Goal: Task Accomplishment & Management: Manage account settings

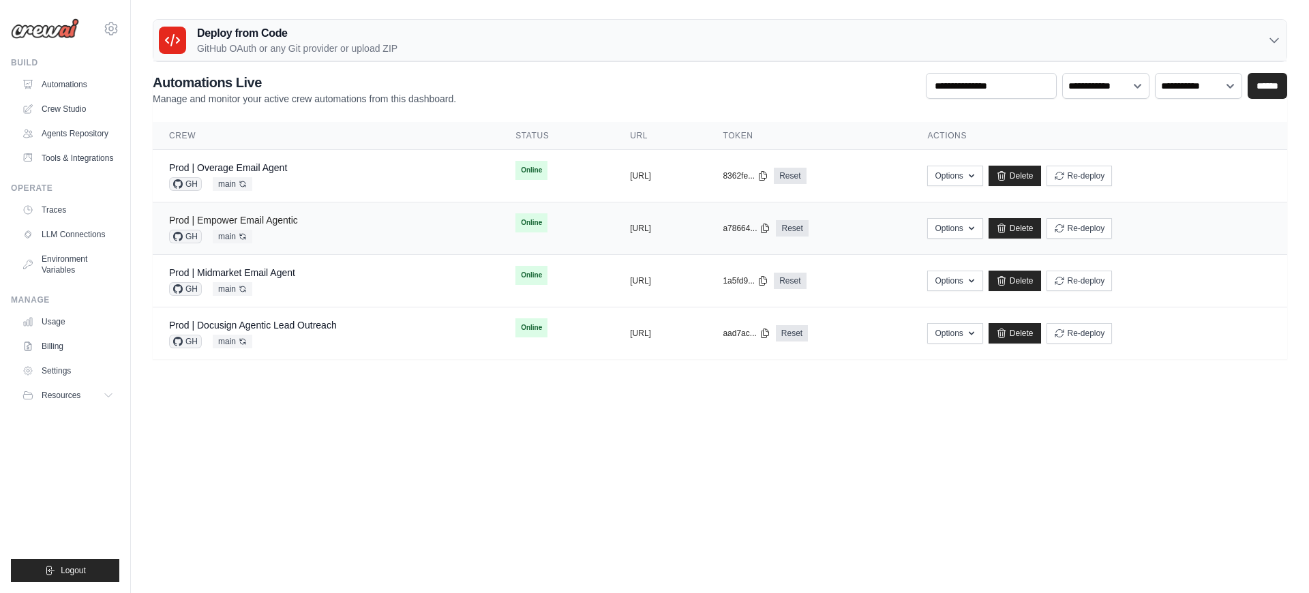
click at [278, 222] on link "Prod | Empower Email Agentic" at bounding box center [233, 220] width 129 height 11
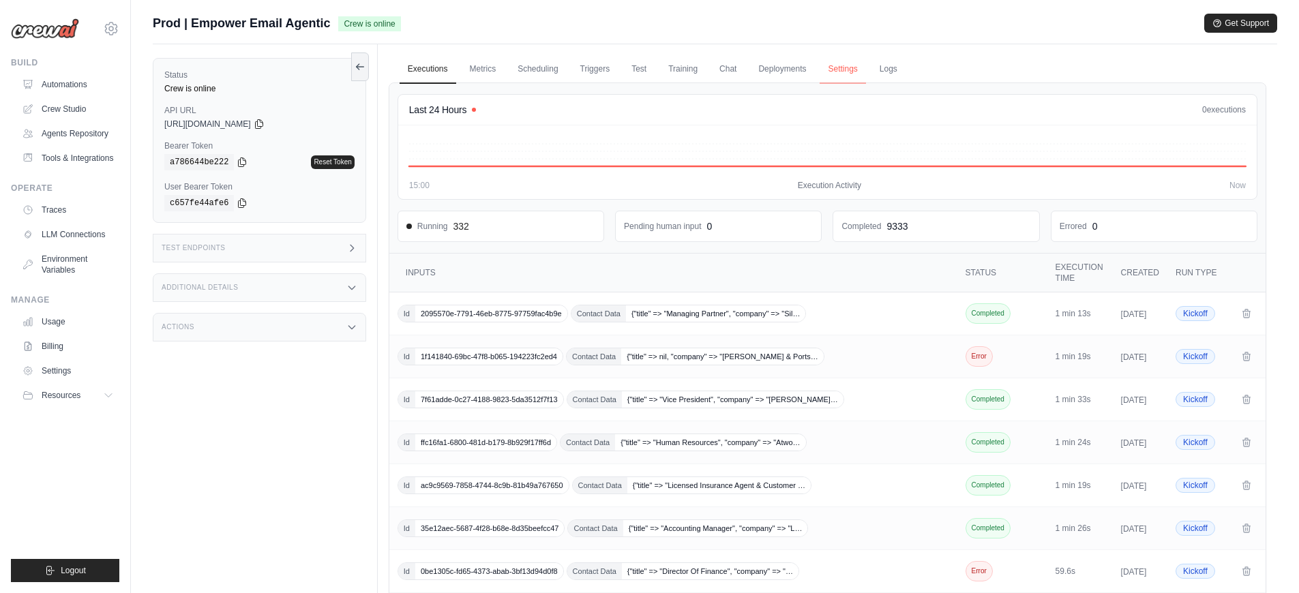
click at [850, 68] on link "Settings" at bounding box center [843, 69] width 46 height 29
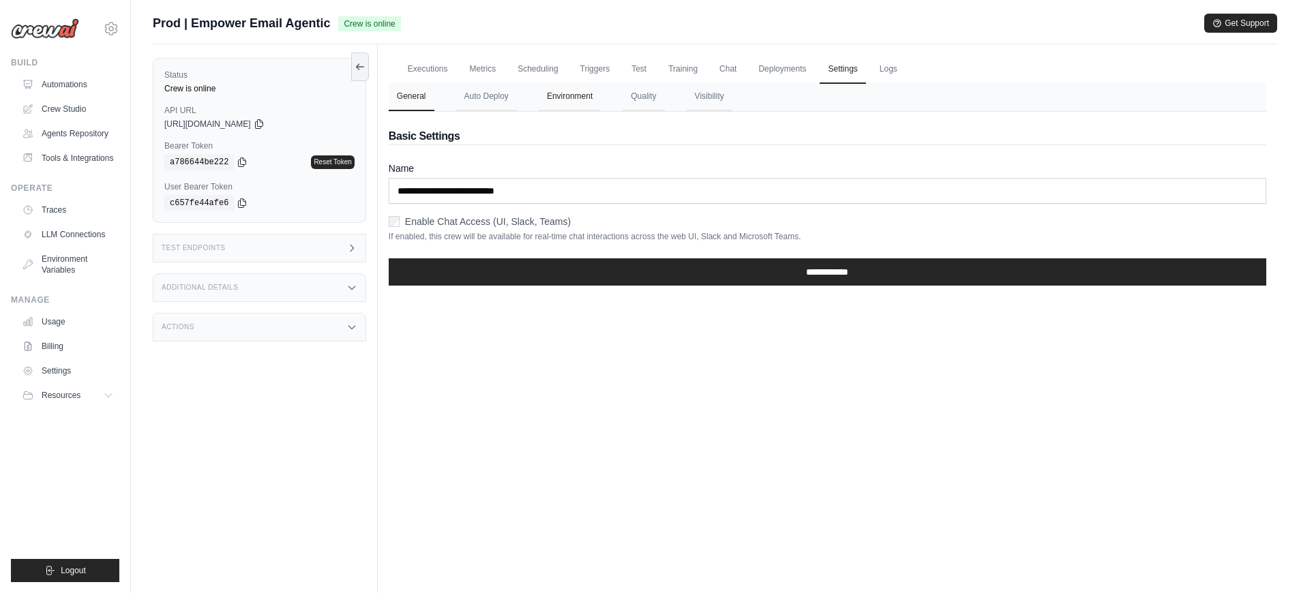
click at [556, 98] on button "Environment" at bounding box center [570, 97] width 62 height 29
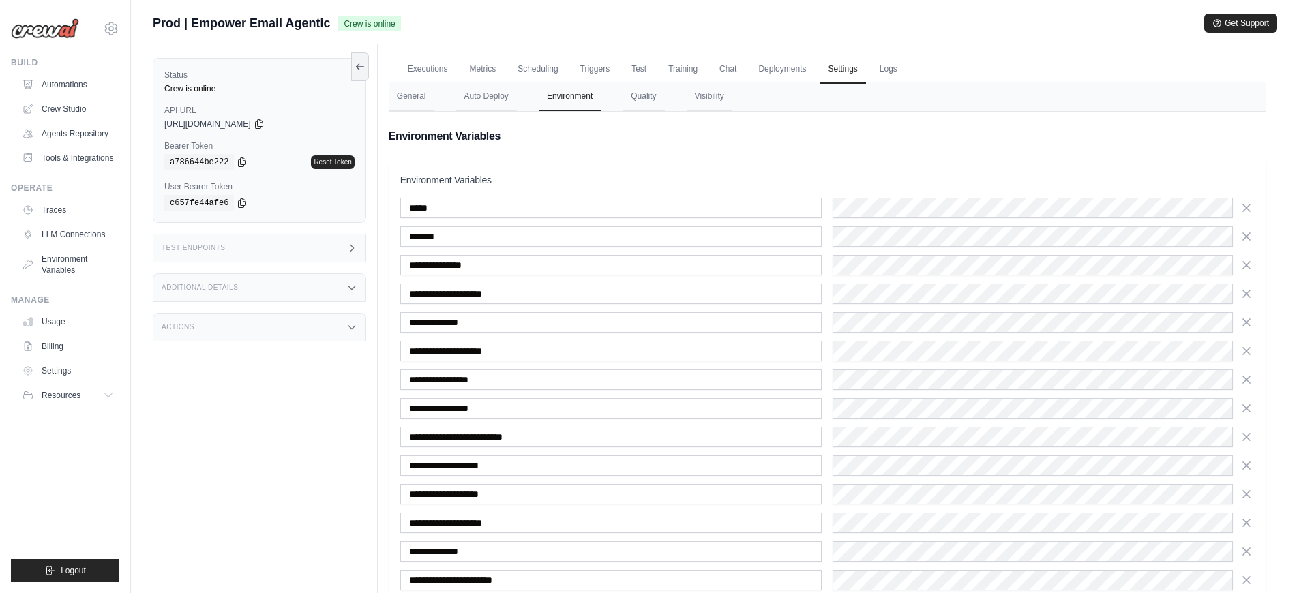
scroll to position [171, 0]
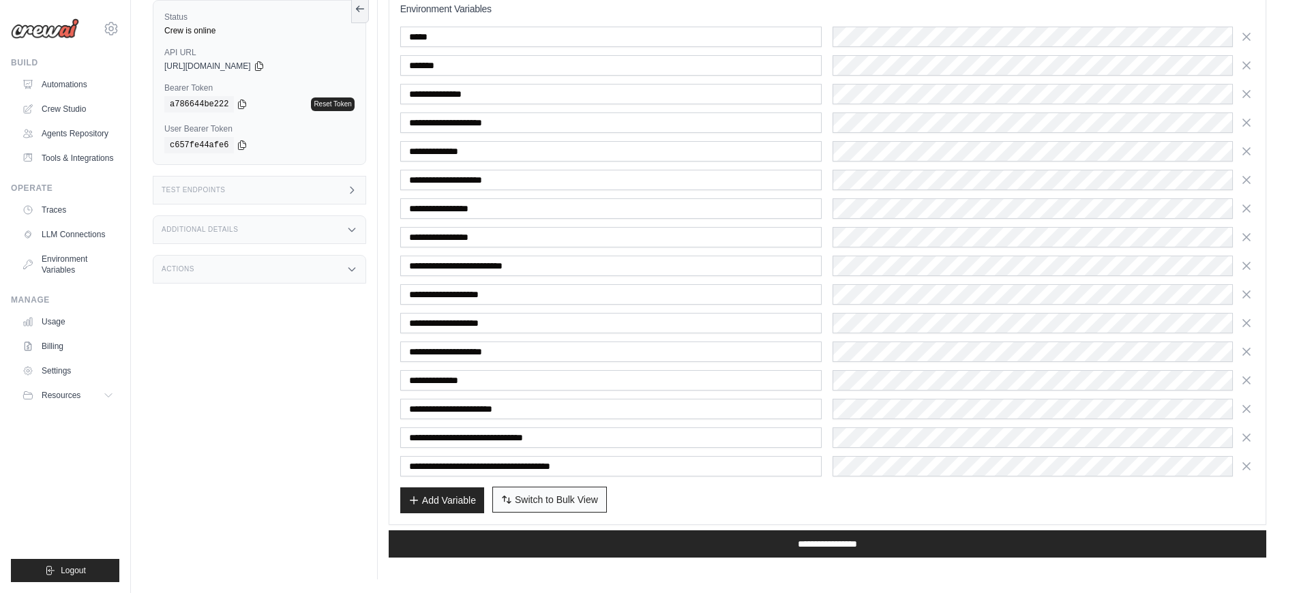
click at [542, 502] on span "Switch to Bulk View" at bounding box center [556, 500] width 83 height 14
type textarea "**********"
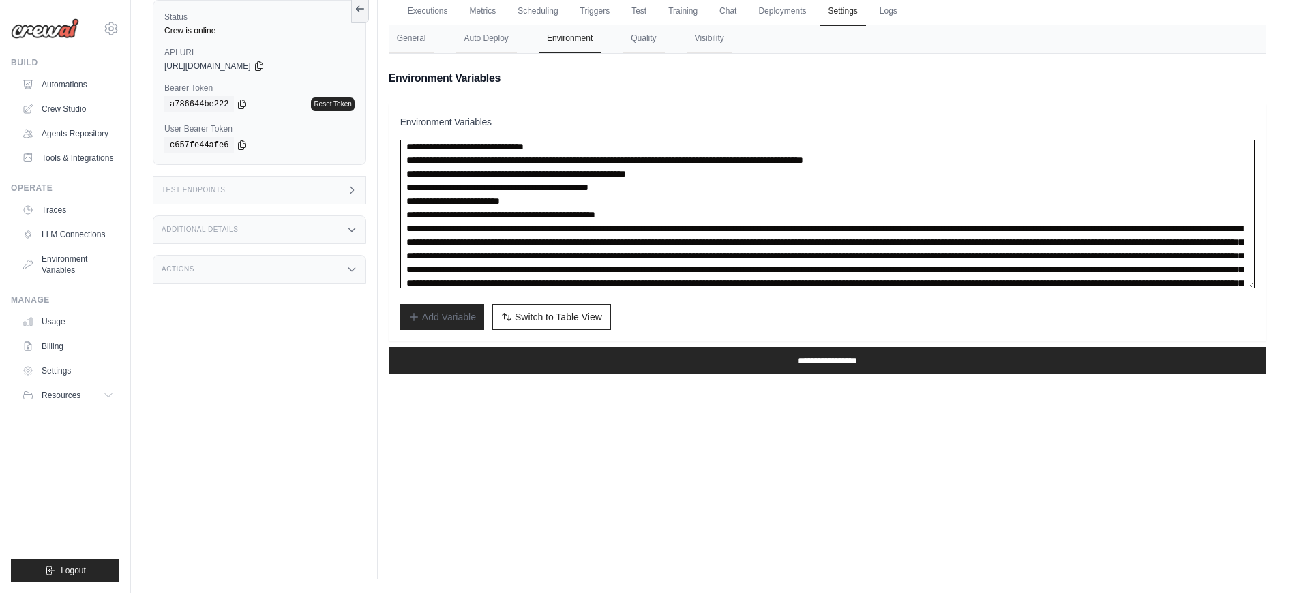
scroll to position [89, 0]
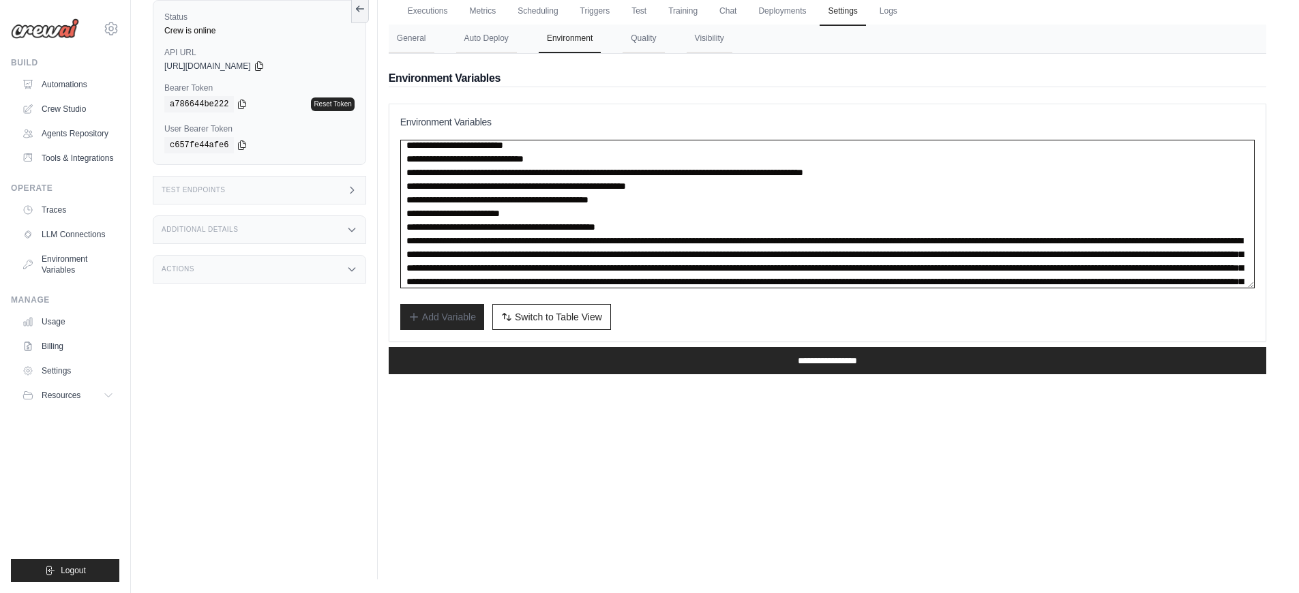
drag, startPoint x: 792, startPoint y: 274, endPoint x: 394, endPoint y: 241, distance: 398.9
click at [394, 241] on div "**********" at bounding box center [828, 223] width 878 height 238
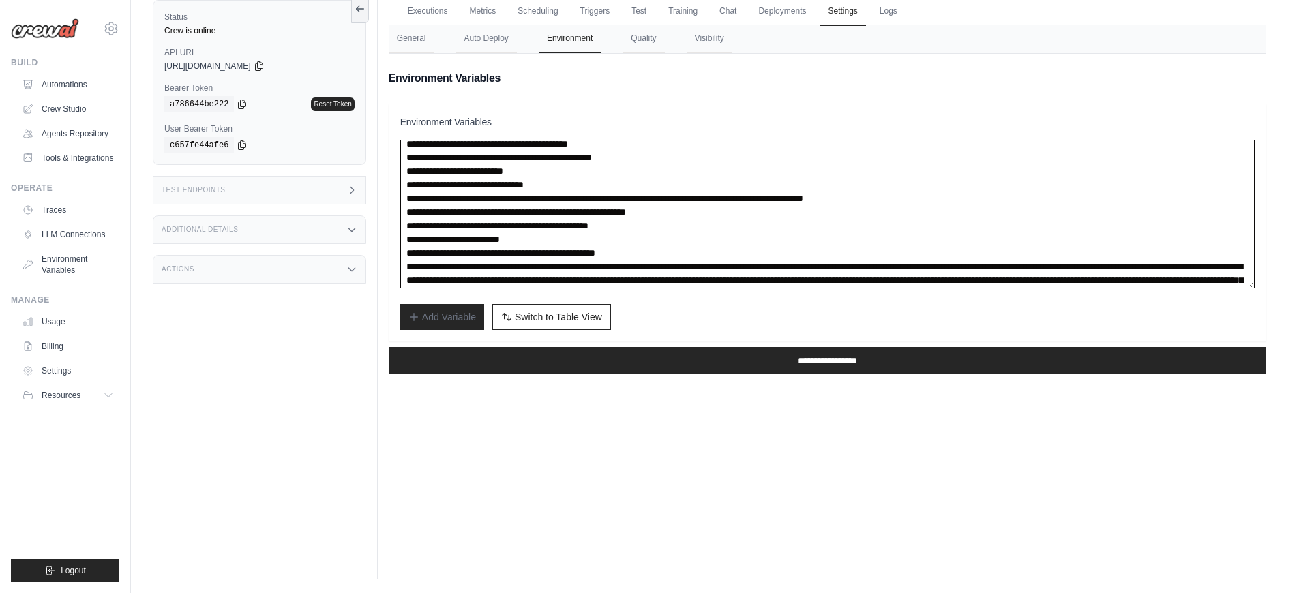
scroll to position [46, 0]
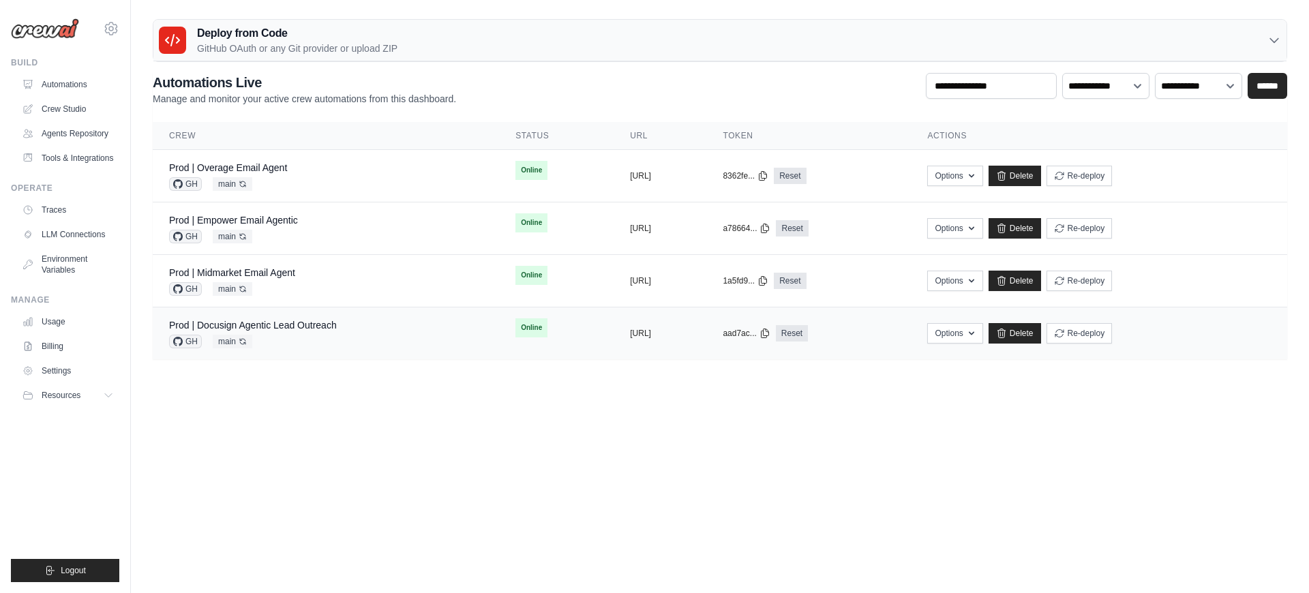
click at [298, 331] on div "Prod | Docusign Agentic Lead Outreach" at bounding box center [253, 325] width 168 height 14
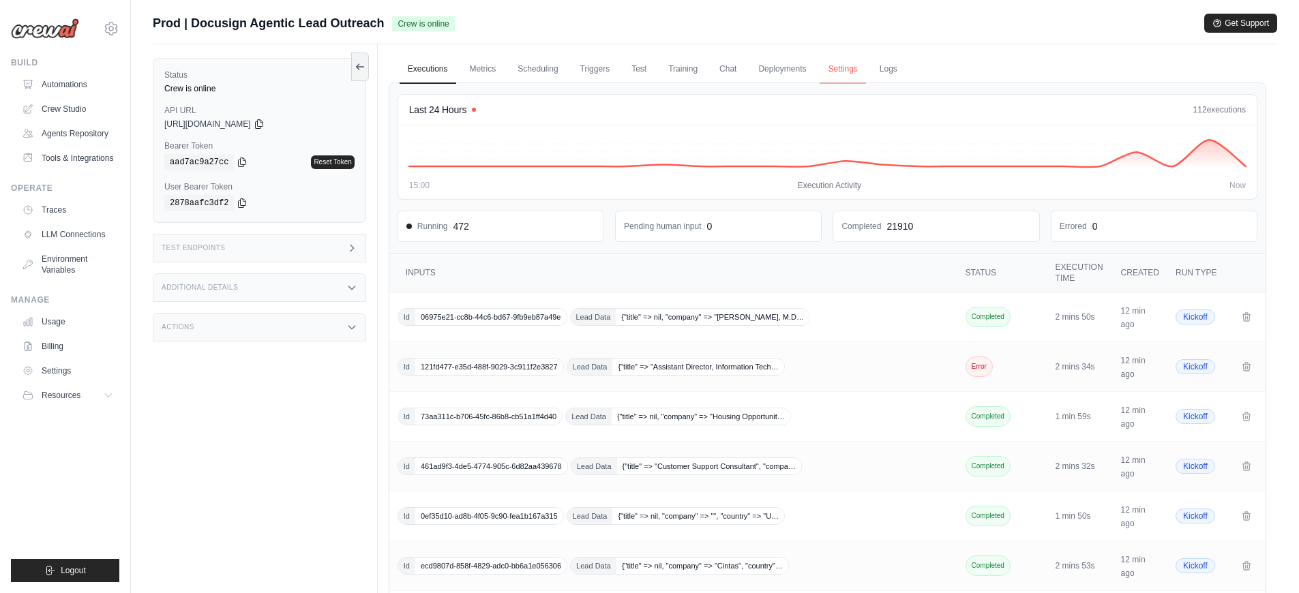
click at [841, 68] on link "Settings" at bounding box center [843, 69] width 46 height 29
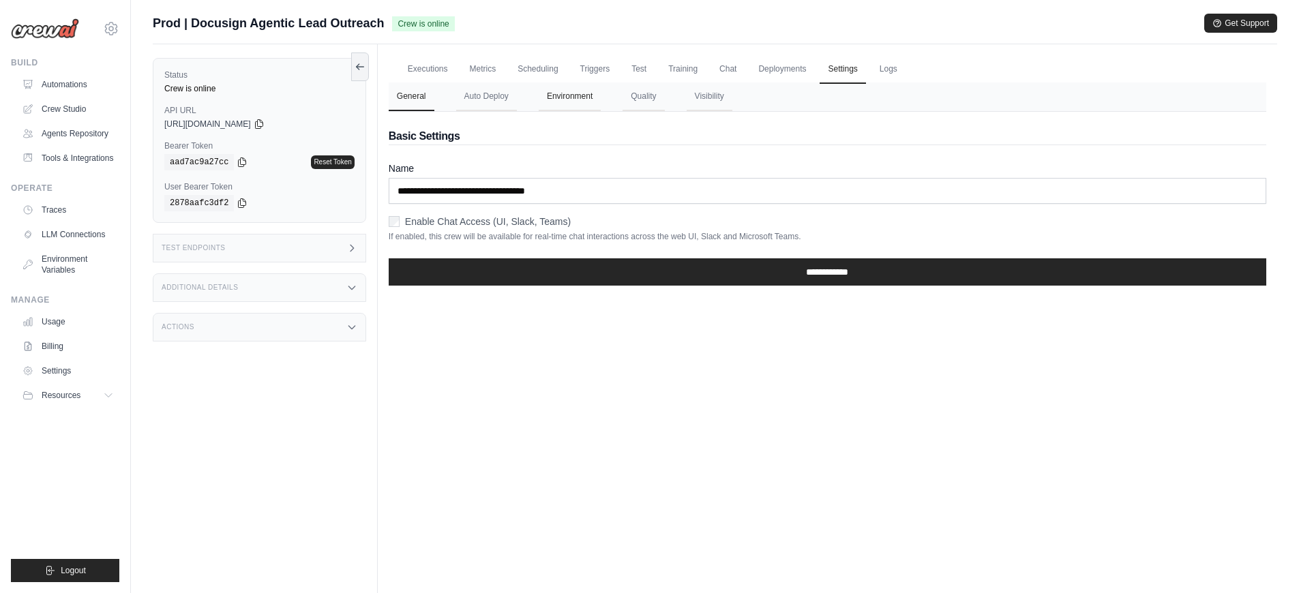
click at [552, 100] on button "Environment" at bounding box center [570, 97] width 62 height 29
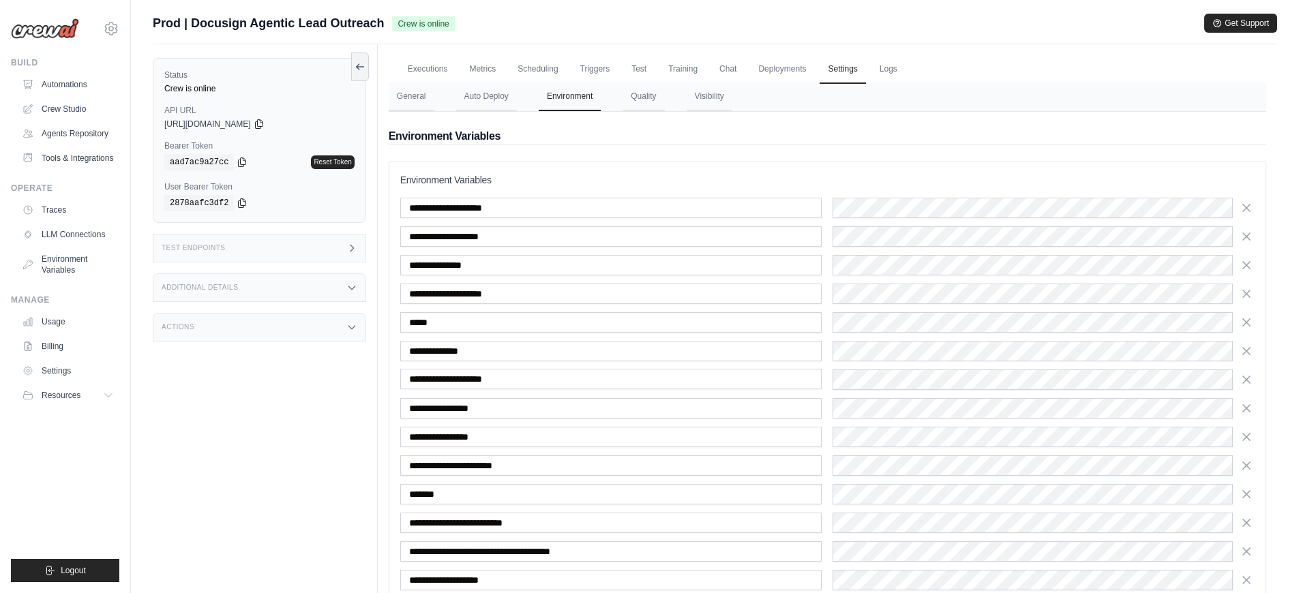
scroll to position [114, 0]
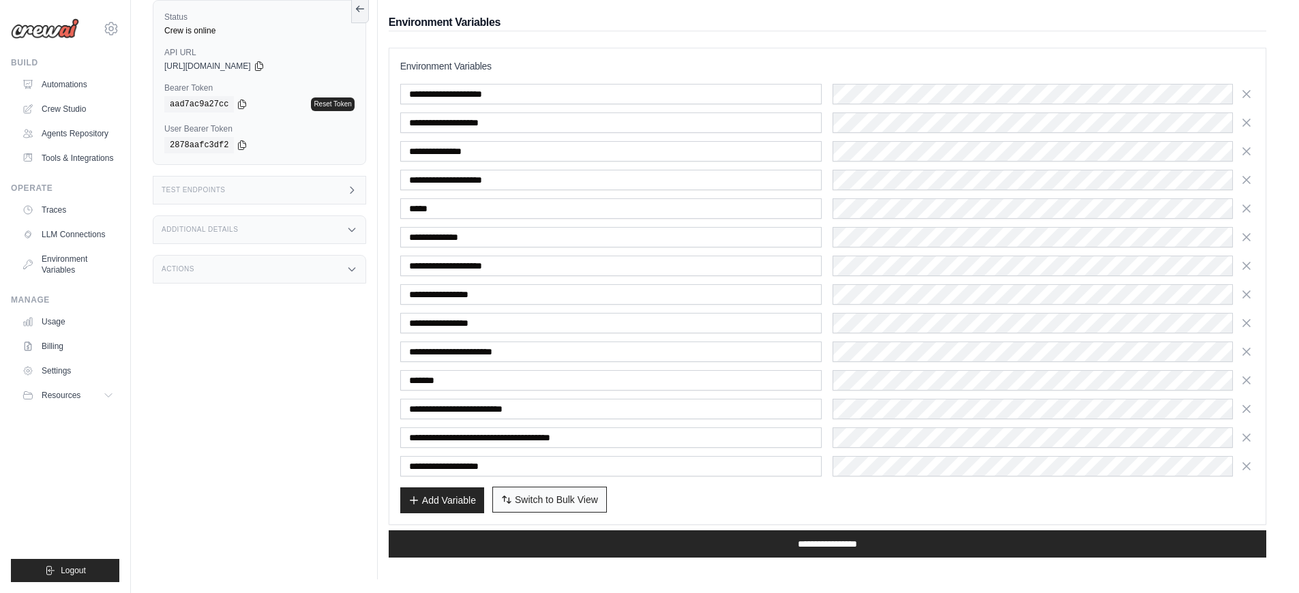
click at [550, 494] on span "Switch to Bulk View" at bounding box center [556, 500] width 83 height 14
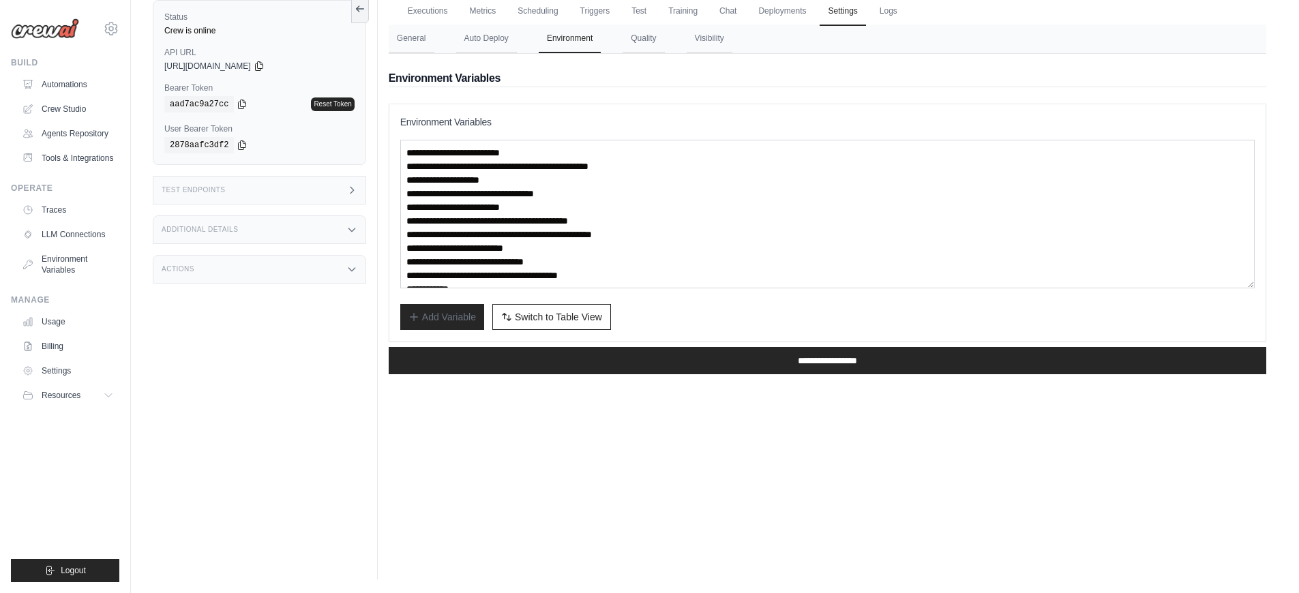
scroll to position [55, 0]
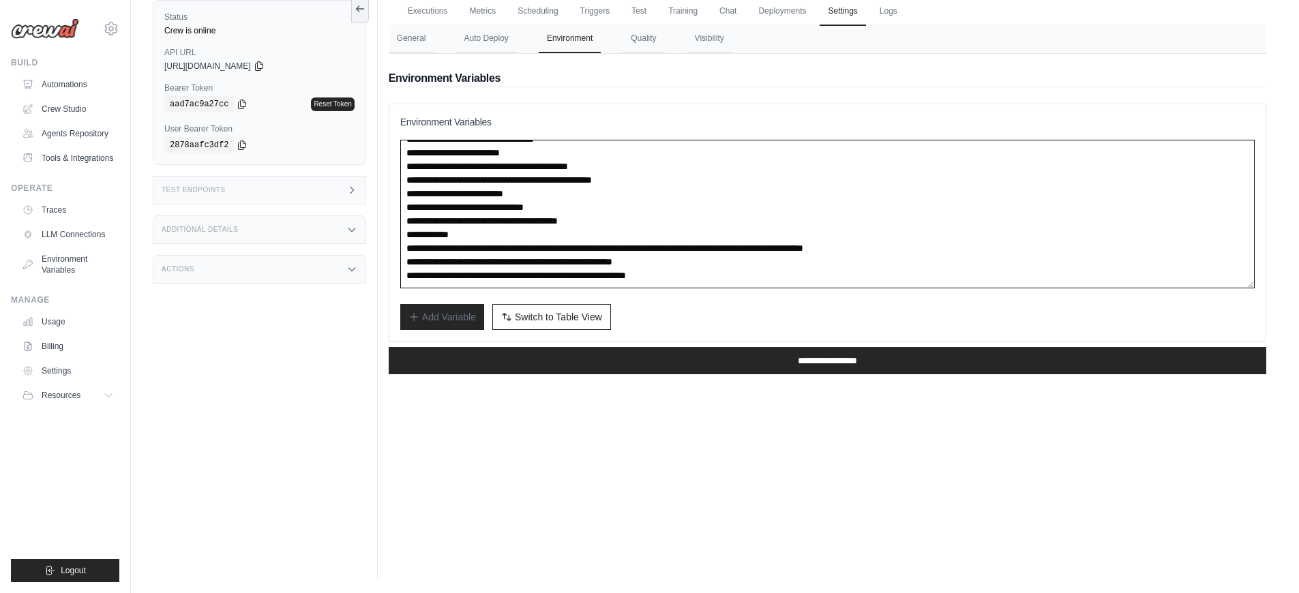
click at [677, 217] on textarea "**********" at bounding box center [827, 214] width 854 height 149
click at [784, 276] on textarea "**********" at bounding box center [827, 214] width 854 height 149
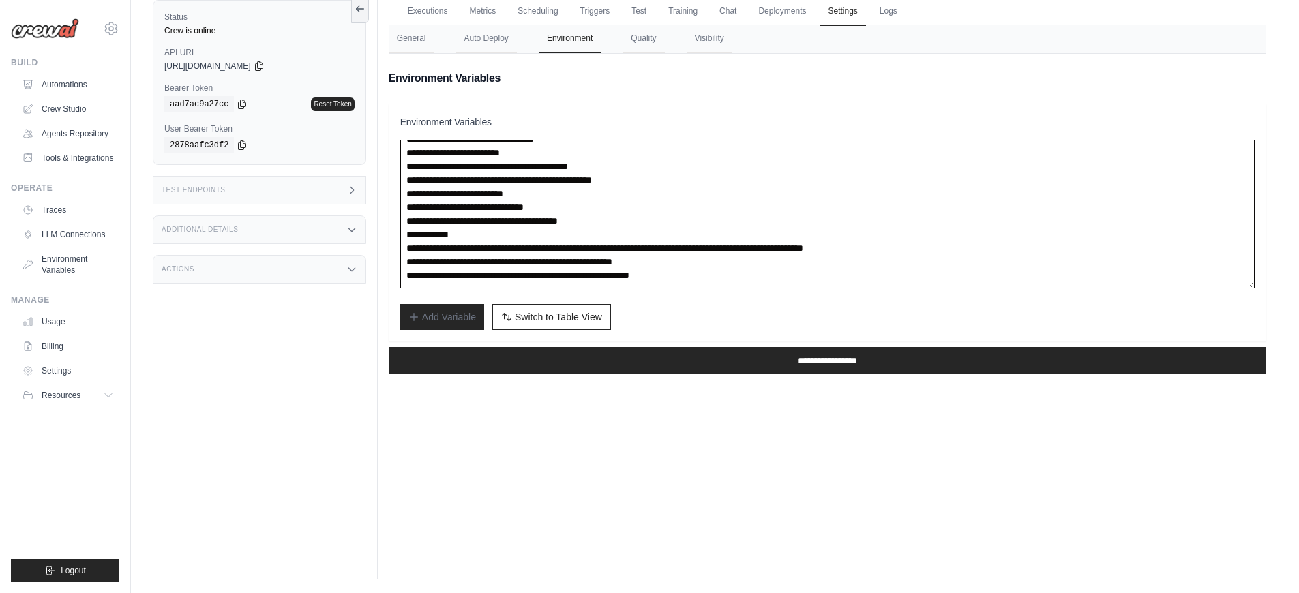
paste textarea "**********"
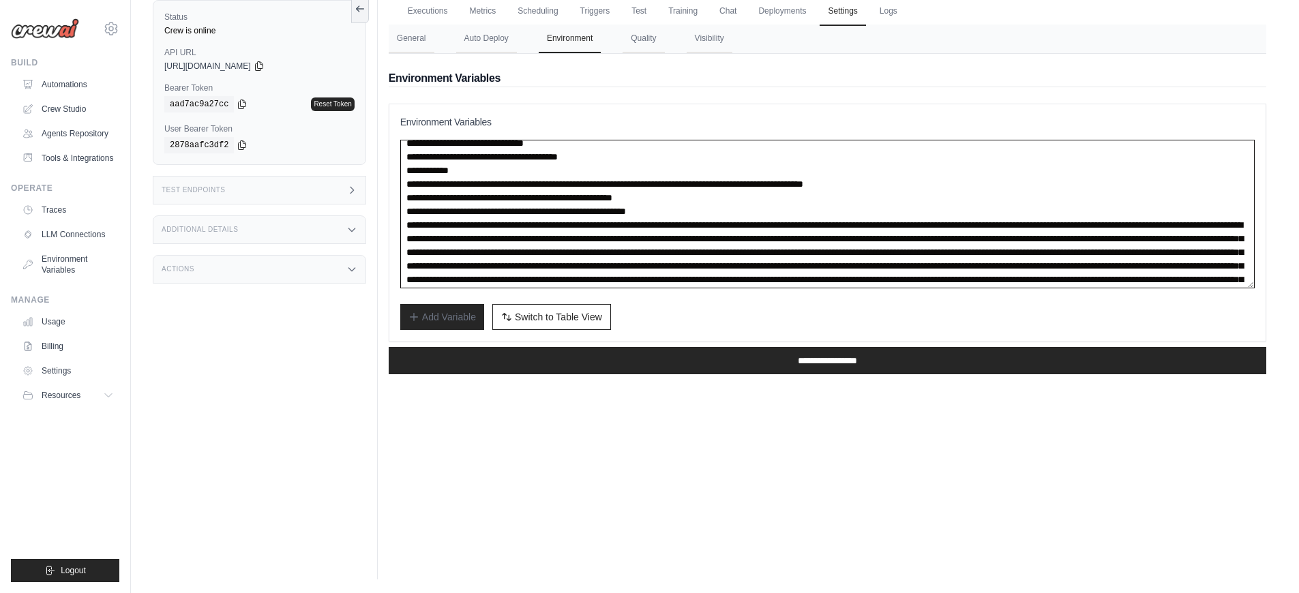
scroll to position [101, 0]
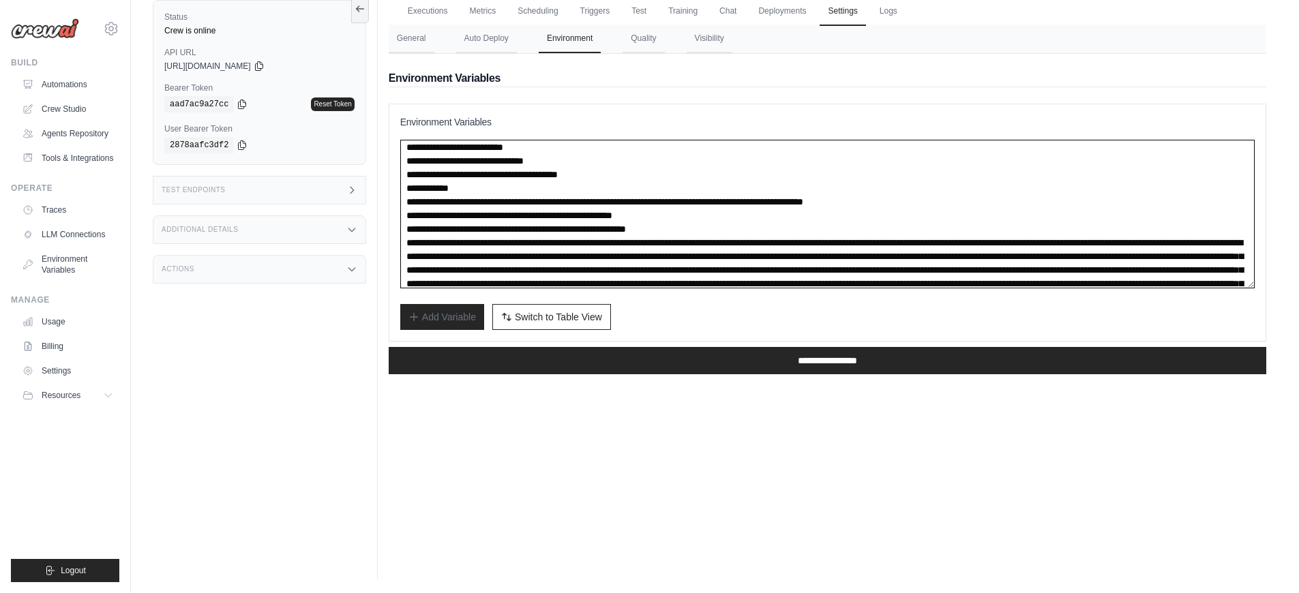
click at [676, 175] on textarea at bounding box center [827, 214] width 854 height 149
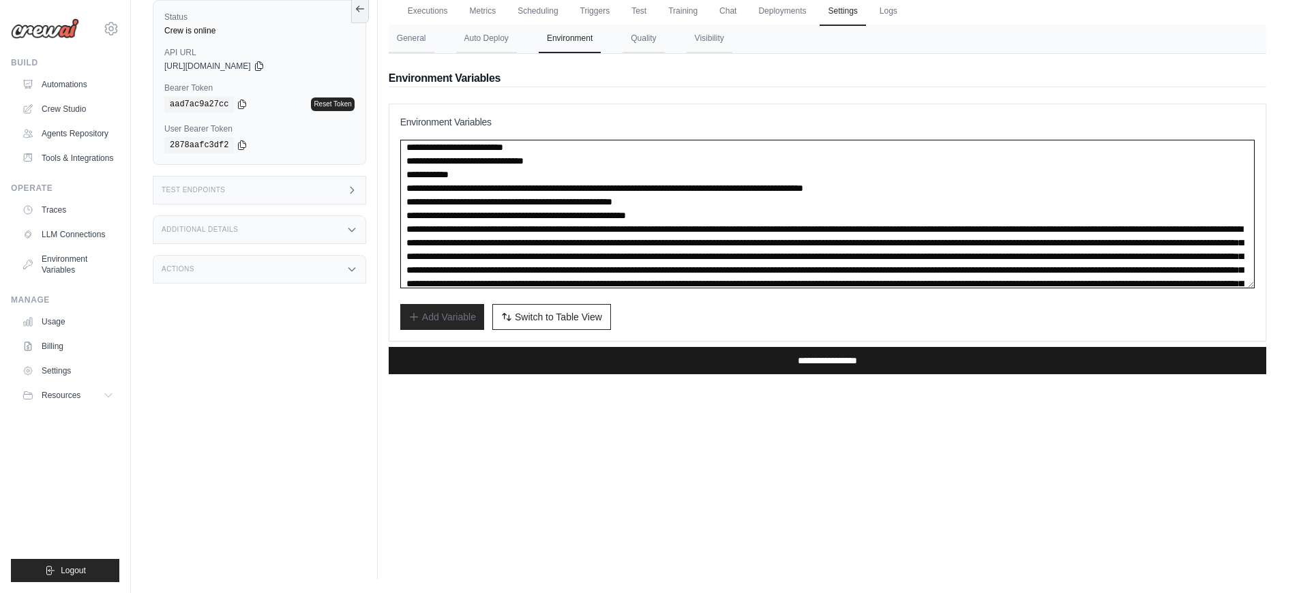
type textarea "**********"
click at [592, 363] on input "**********" at bounding box center [828, 360] width 878 height 27
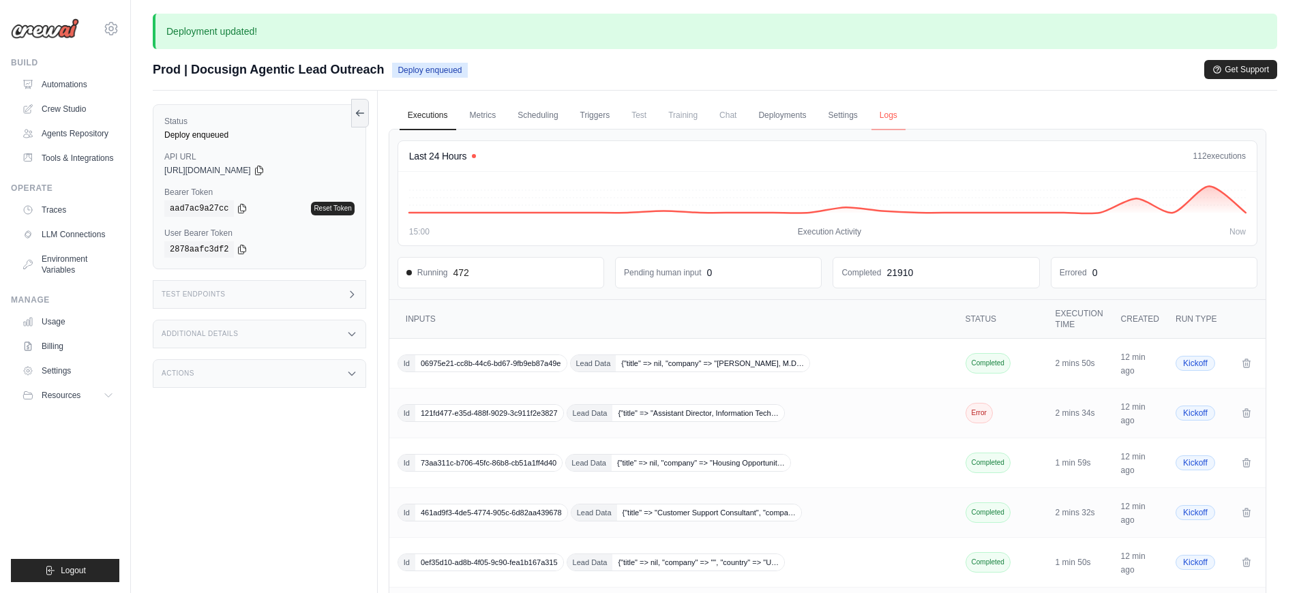
click at [872, 117] on link "Logs" at bounding box center [889, 116] width 34 height 29
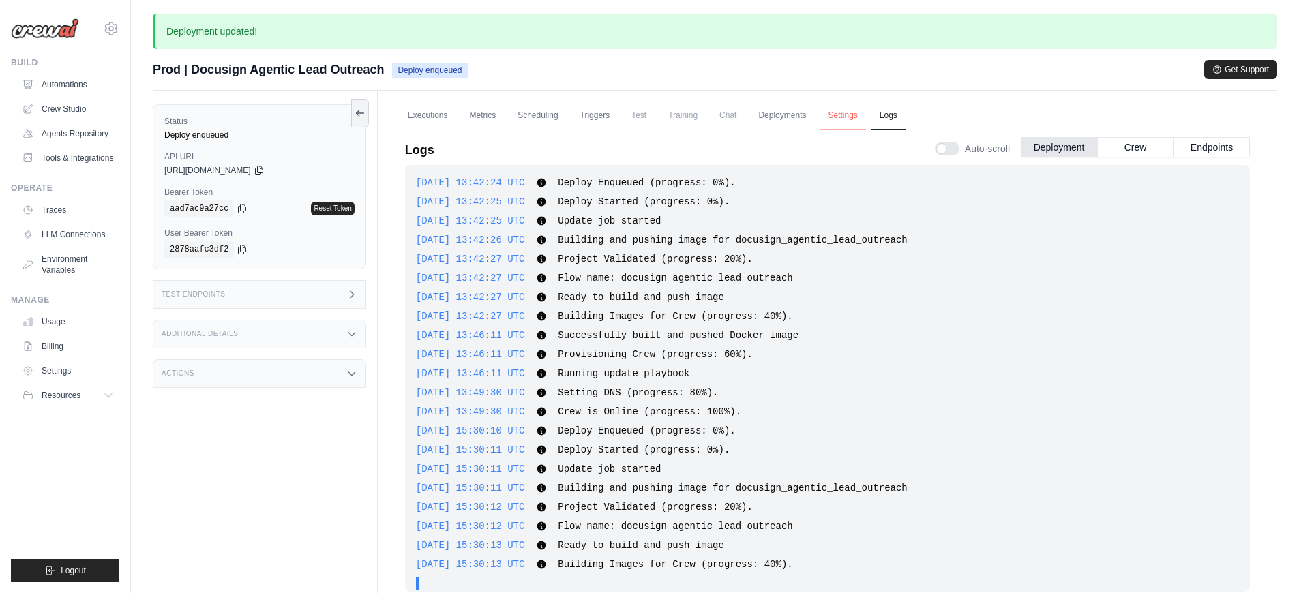
scroll to position [10, 0]
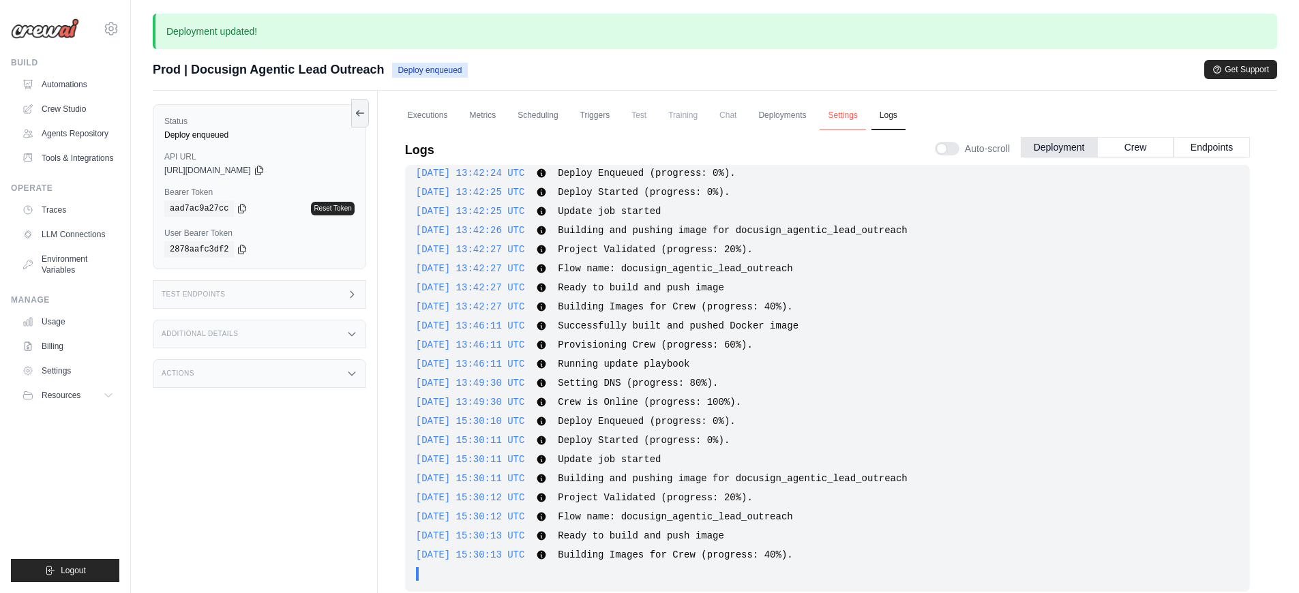
click at [853, 119] on link "Settings" at bounding box center [843, 116] width 46 height 29
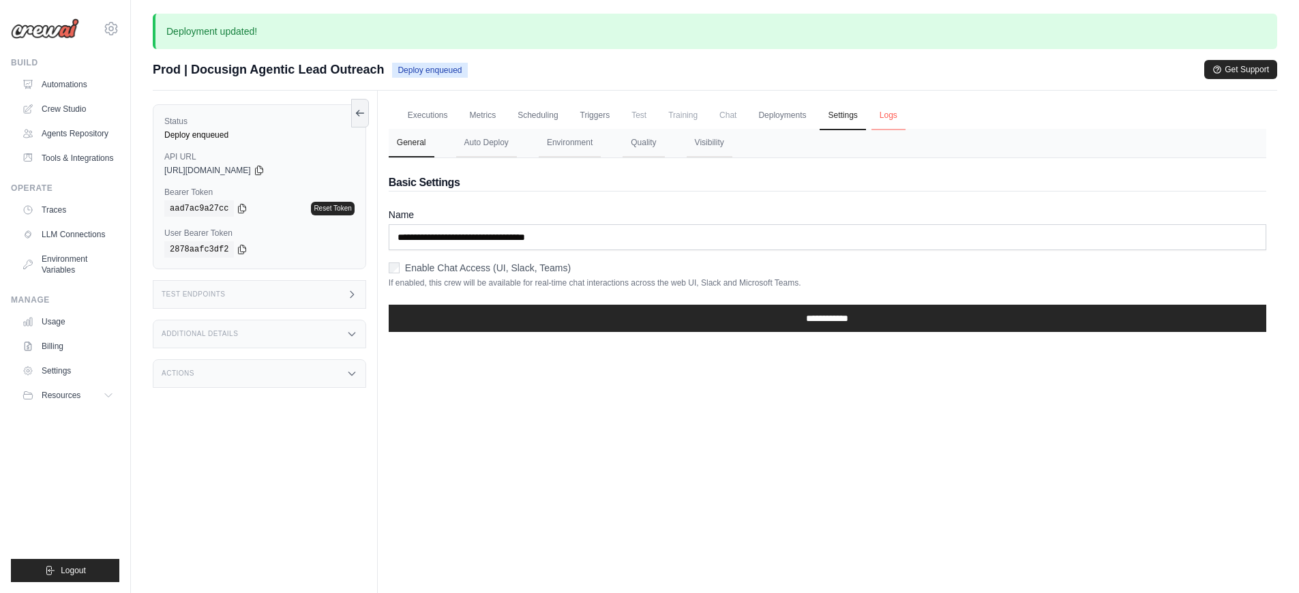
click at [897, 118] on link "Logs" at bounding box center [889, 116] width 34 height 29
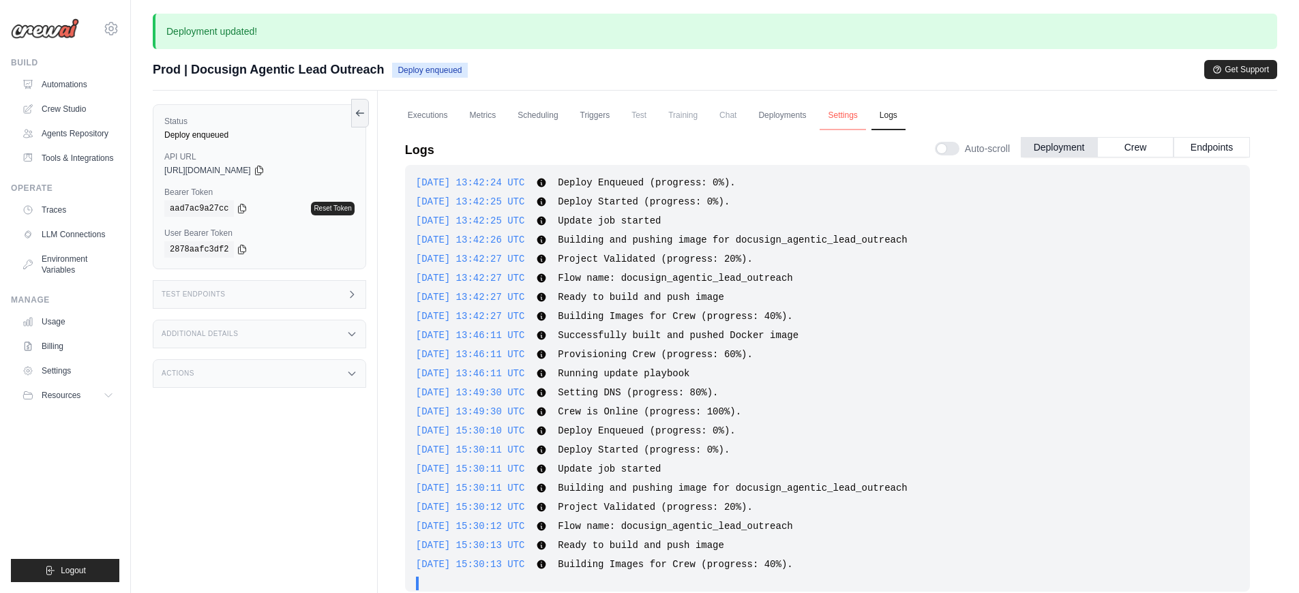
scroll to position [10, 0]
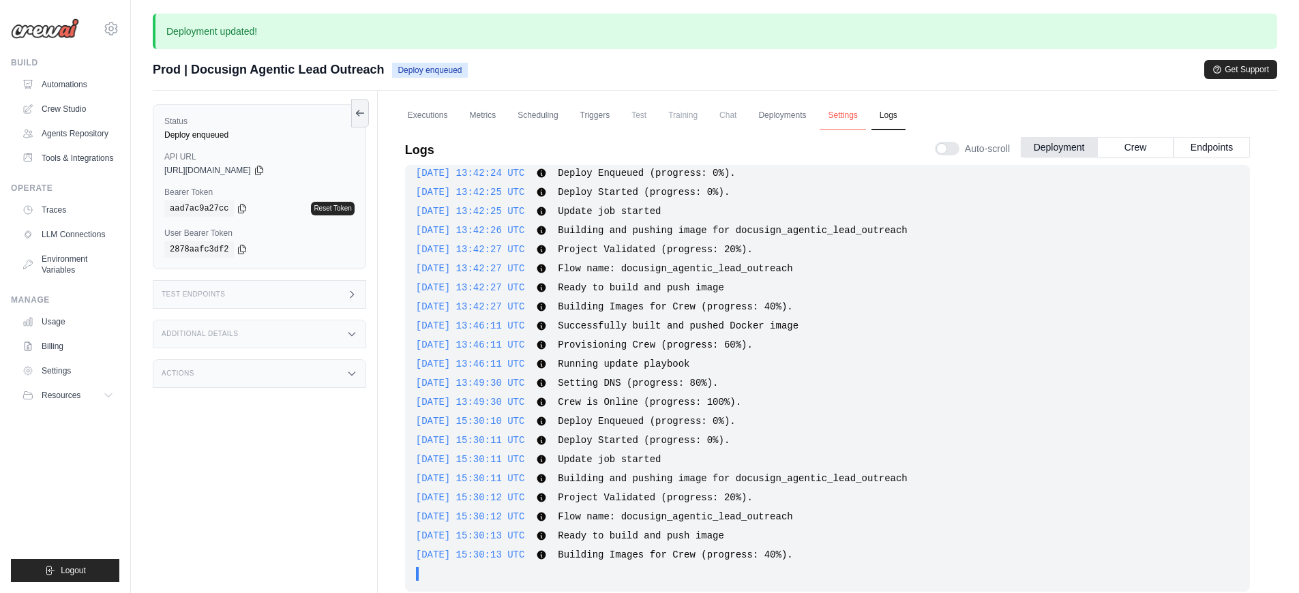
click at [837, 116] on link "Settings" at bounding box center [843, 116] width 46 height 29
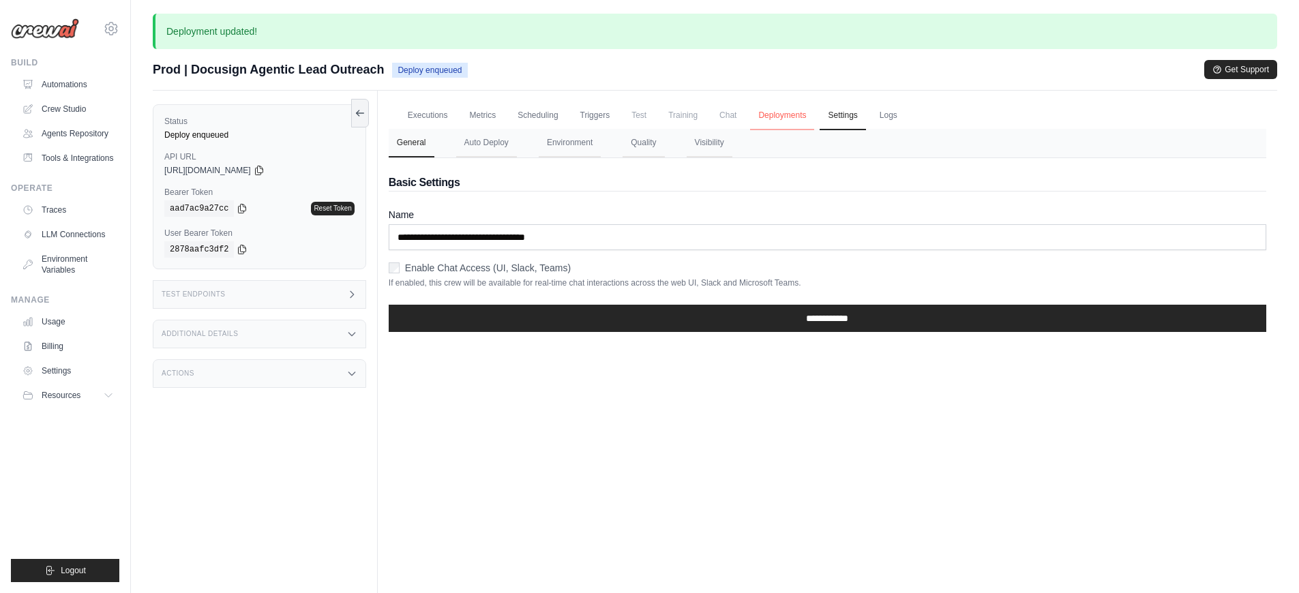
click at [785, 121] on link "Deployments" at bounding box center [782, 116] width 64 height 29
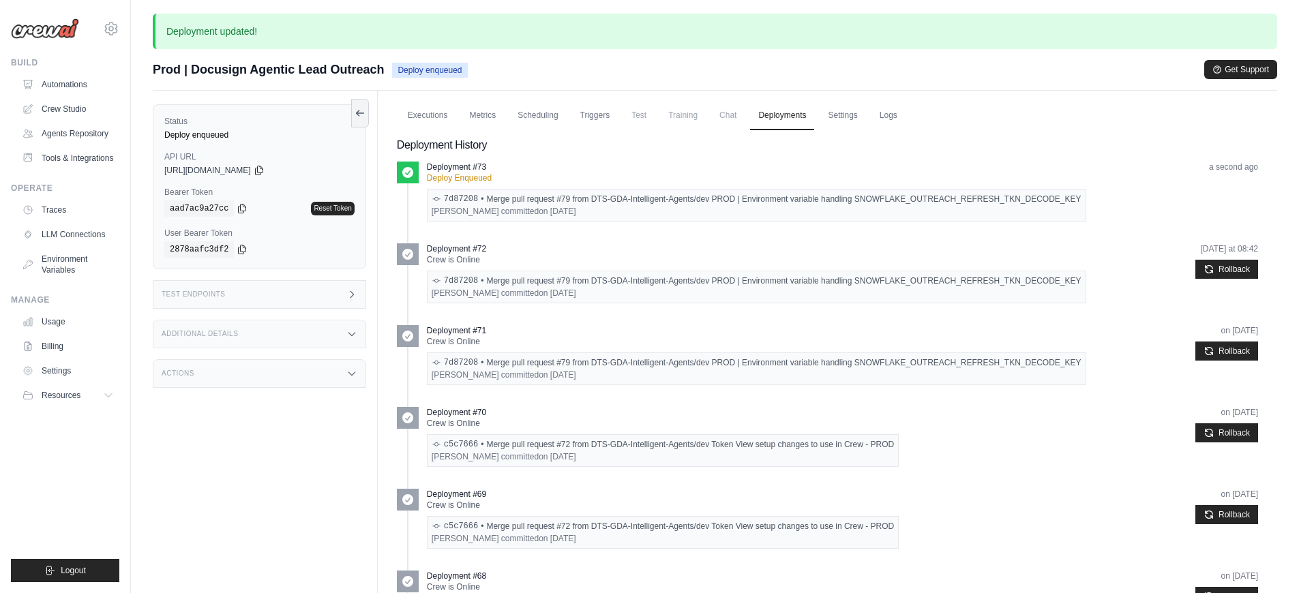
click at [729, 119] on span "Chat" at bounding box center [727, 115] width 33 height 27
click at [606, 108] on link "Triggers" at bounding box center [595, 116] width 46 height 29
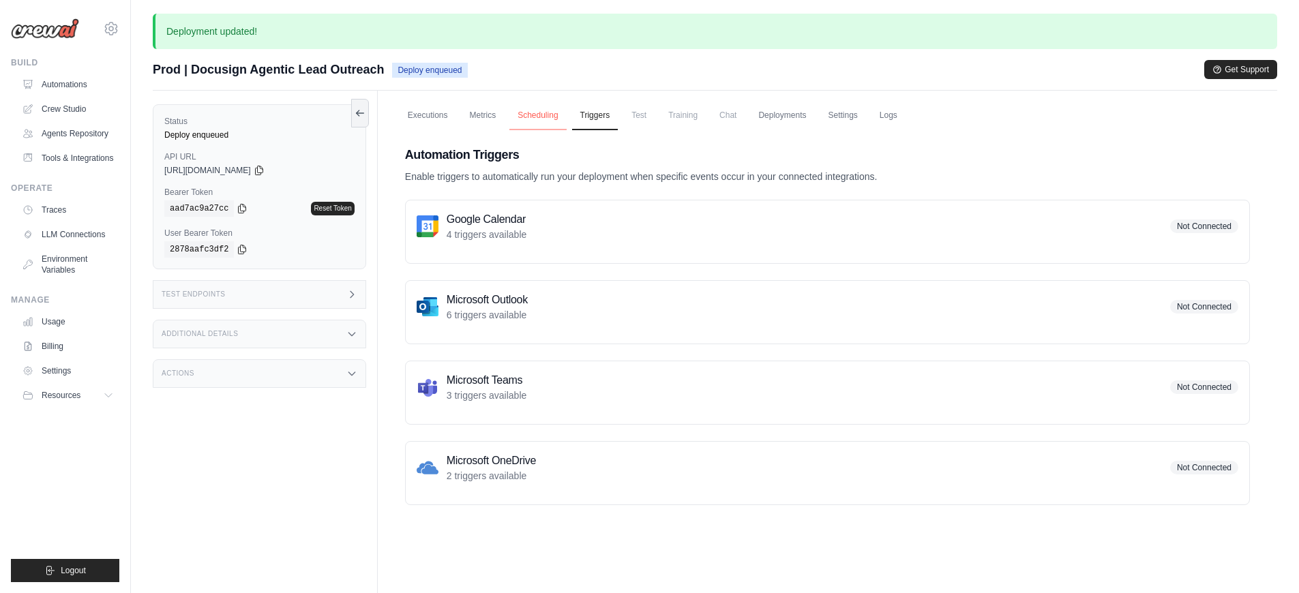
click at [539, 123] on link "Scheduling" at bounding box center [537, 116] width 57 height 29
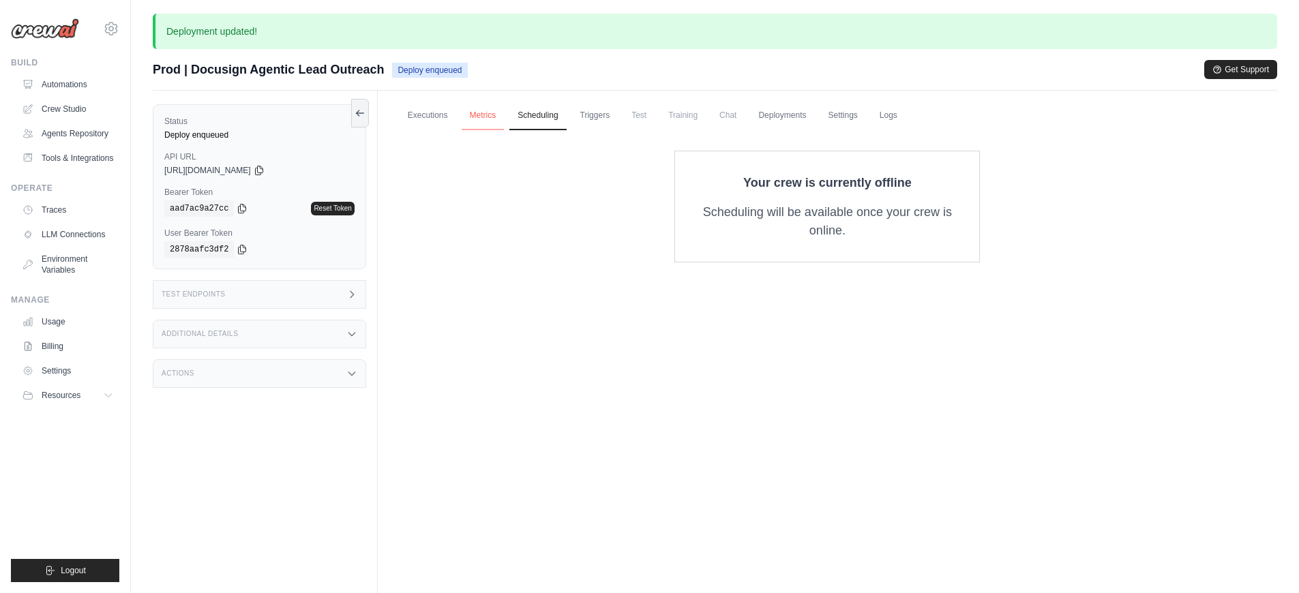
click at [487, 121] on link "Metrics" at bounding box center [483, 116] width 43 height 29
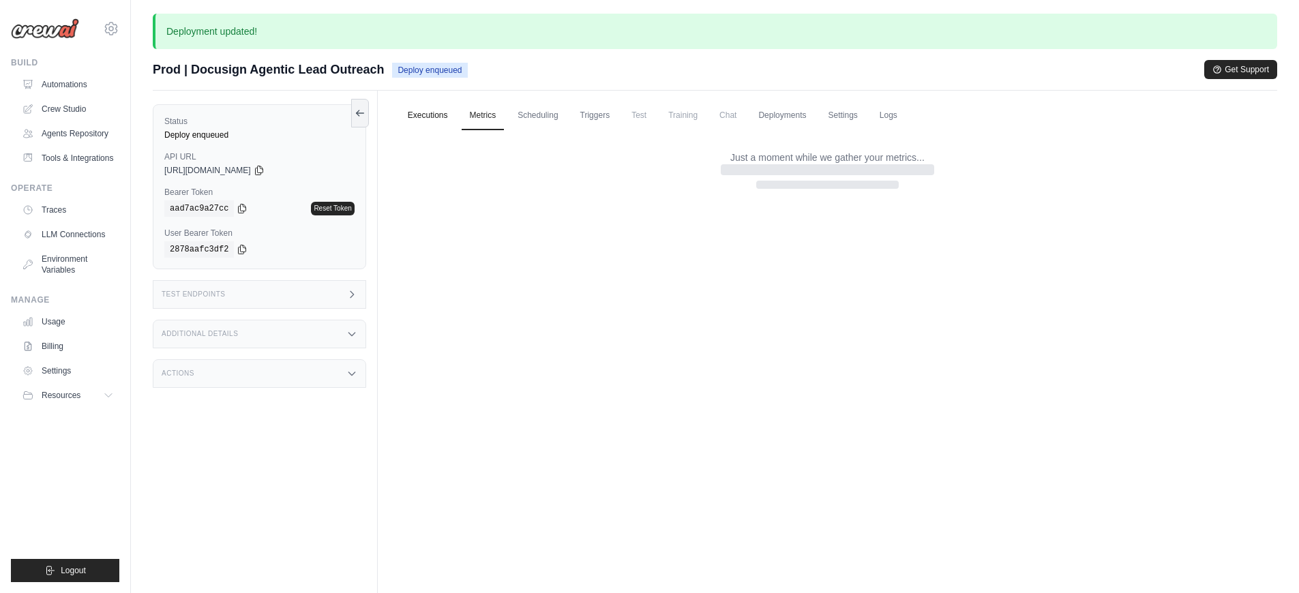
click at [441, 121] on link "Executions" at bounding box center [428, 116] width 57 height 29
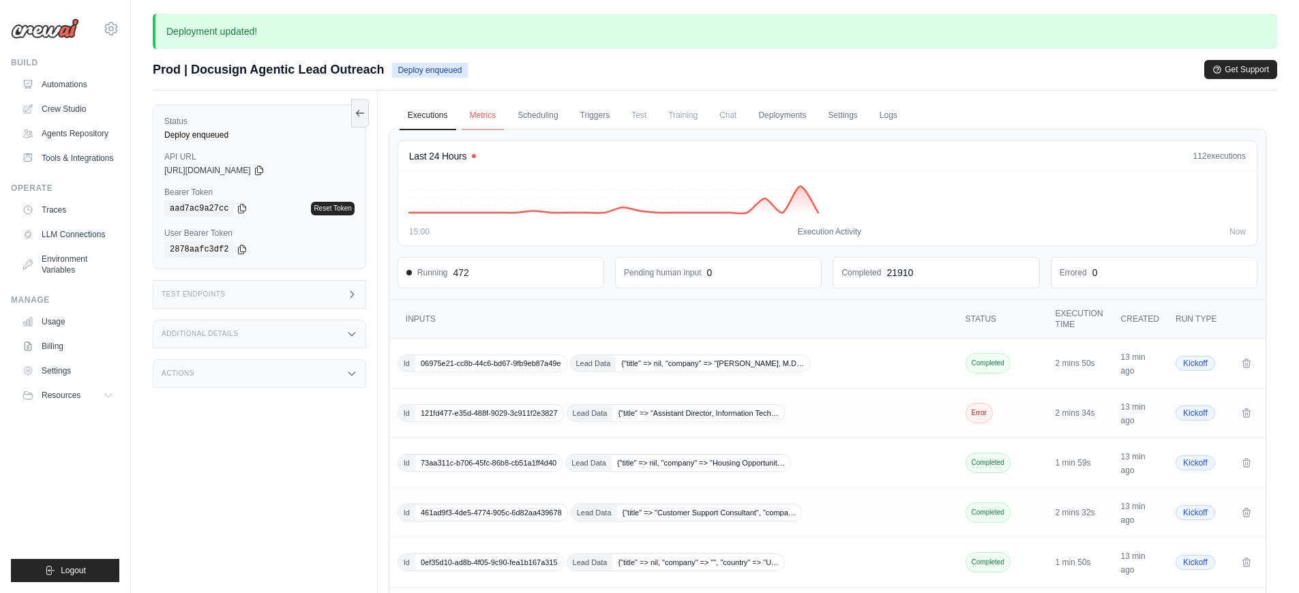
click at [492, 127] on link "Metrics" at bounding box center [483, 116] width 43 height 29
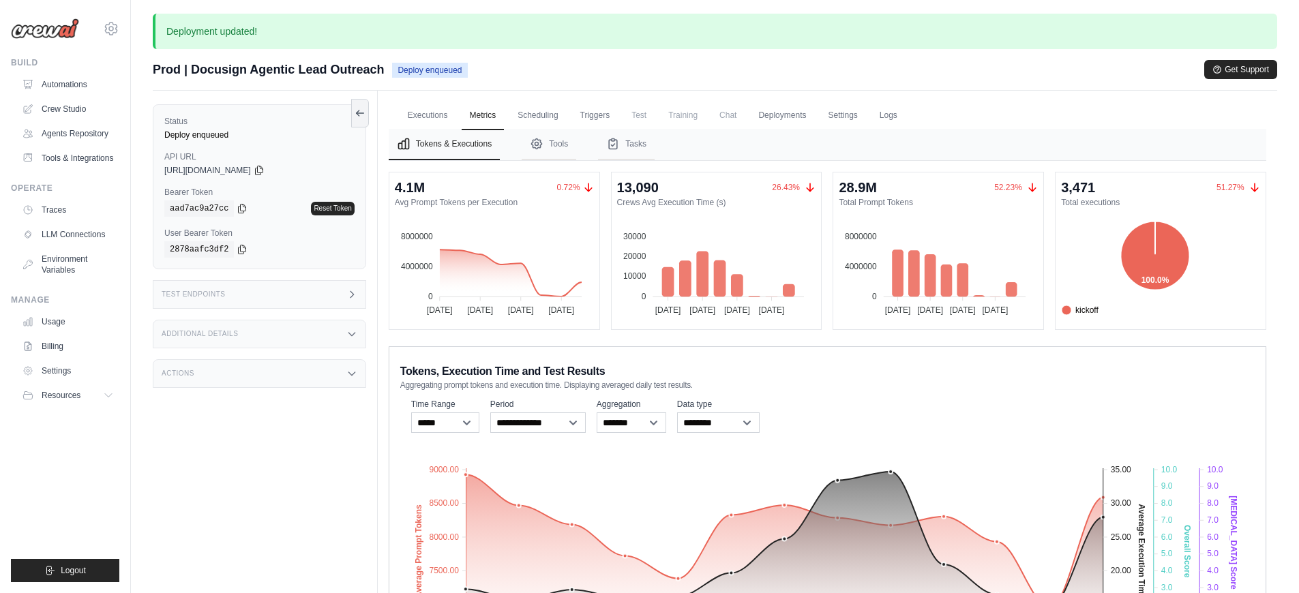
click at [245, 300] on div "Test Endpoints" at bounding box center [259, 294] width 213 height 29
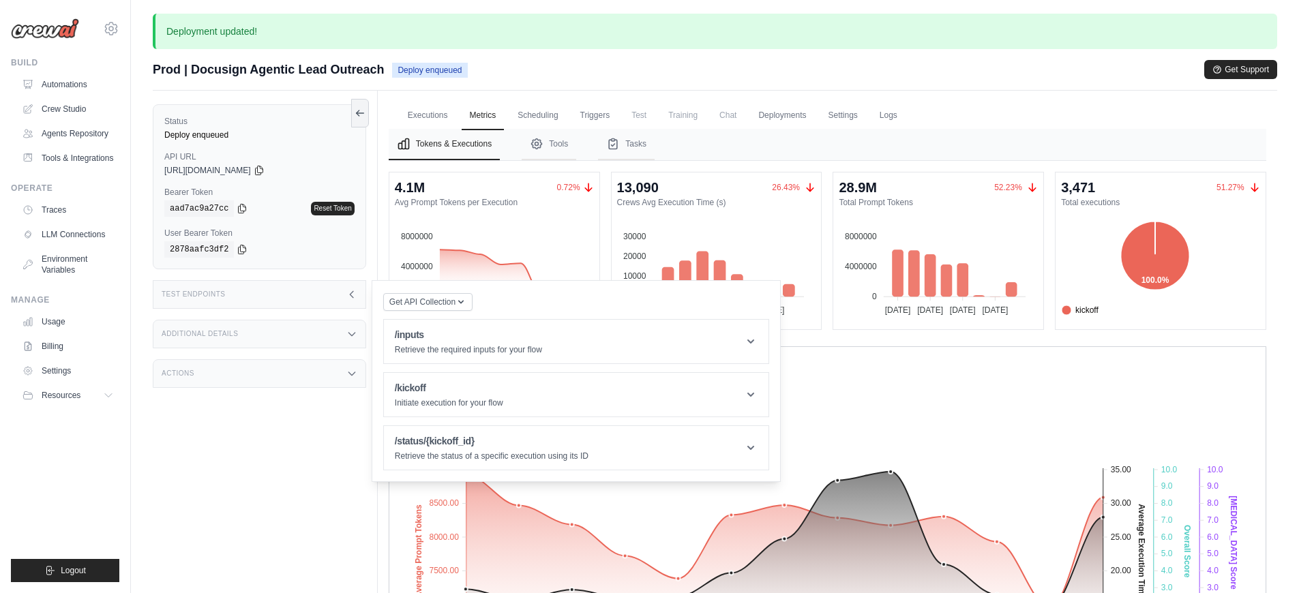
click at [236, 349] on div "Status Deploy enqueued API URL copied https://docusign-agentic-lead-outreach-23…" at bounding box center [265, 387] width 225 height 593
click at [228, 443] on div "Status Deploy enqueued API URL copied https://docusign-agentic-lead-outreach-23…" at bounding box center [265, 387] width 225 height 593
click at [107, 32] on icon at bounding box center [111, 29] width 12 height 12
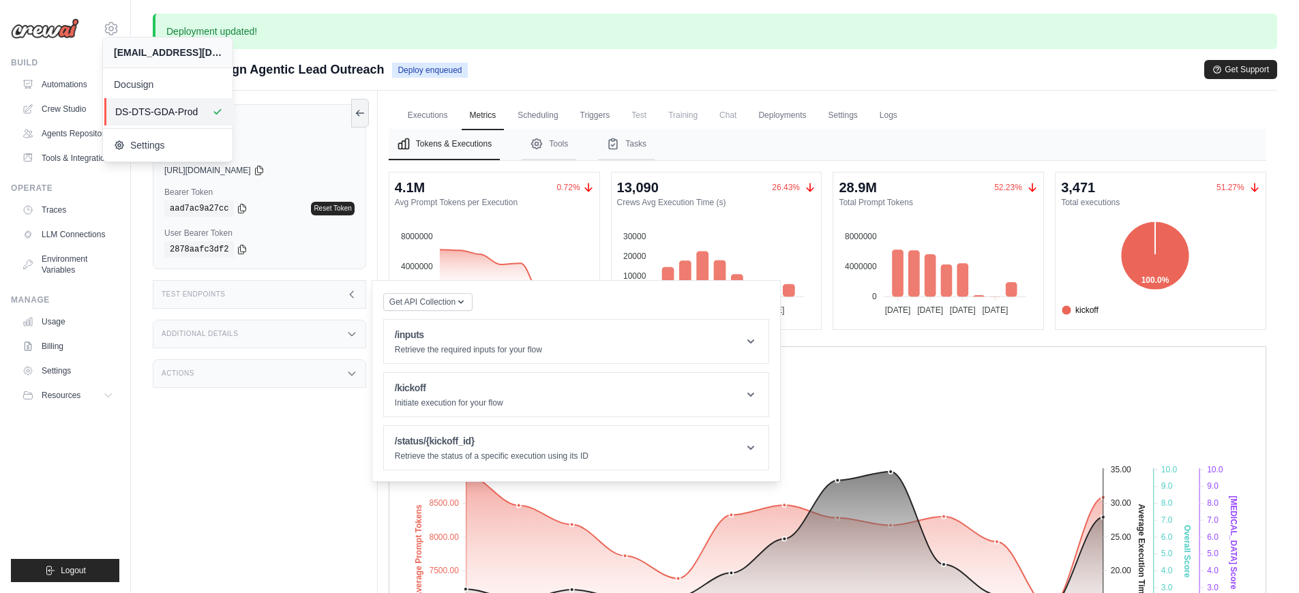
click at [117, 115] on span "DS-DTS-GDA-Prod" at bounding box center [169, 112] width 108 height 14
click at [248, 449] on div "Status Deploy enqueued API URL copied https://docusign-agentic-lead-outreach-23…" at bounding box center [265, 387] width 225 height 593
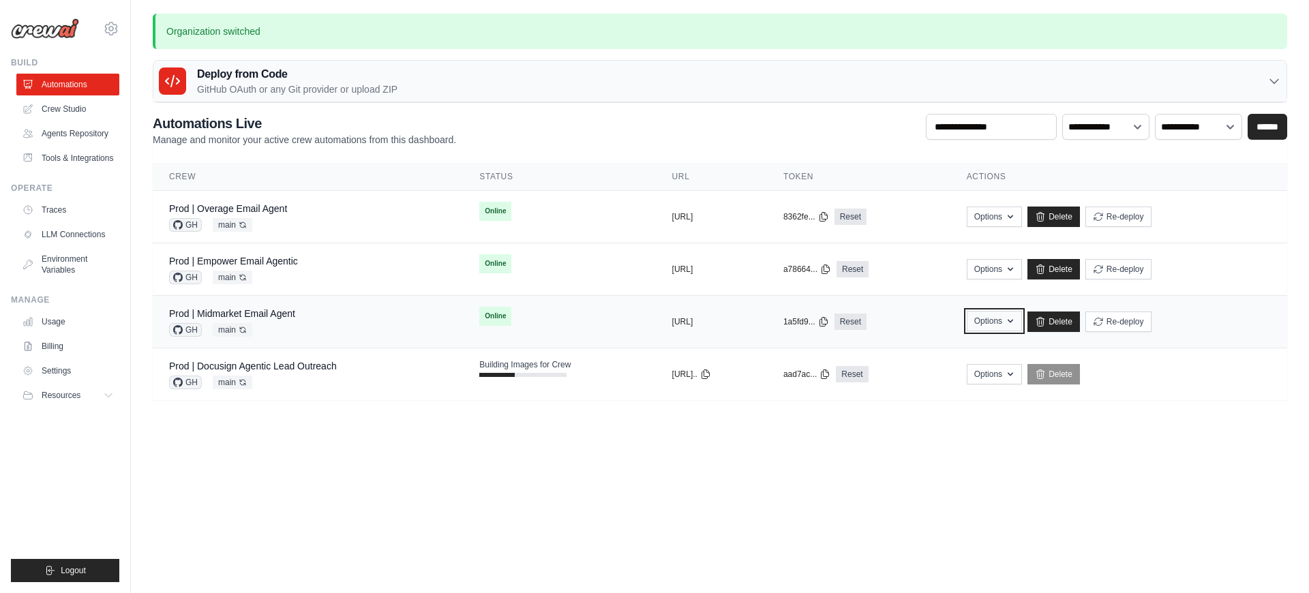
click at [1016, 319] on icon "button" at bounding box center [1010, 321] width 11 height 11
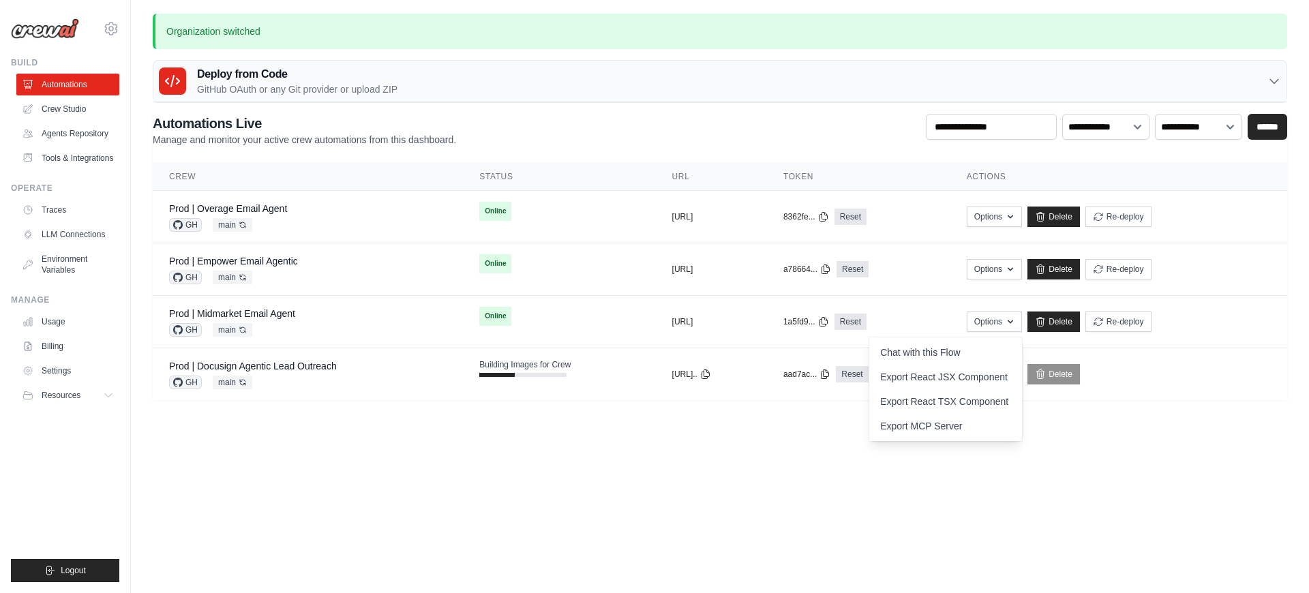
click at [806, 436] on body "pramod.lumburu@docusign.com Docusign DS-DTS-GDA-Prod Blog" at bounding box center [654, 296] width 1309 height 593
click at [578, 330] on td "Online" at bounding box center [559, 316] width 192 height 41
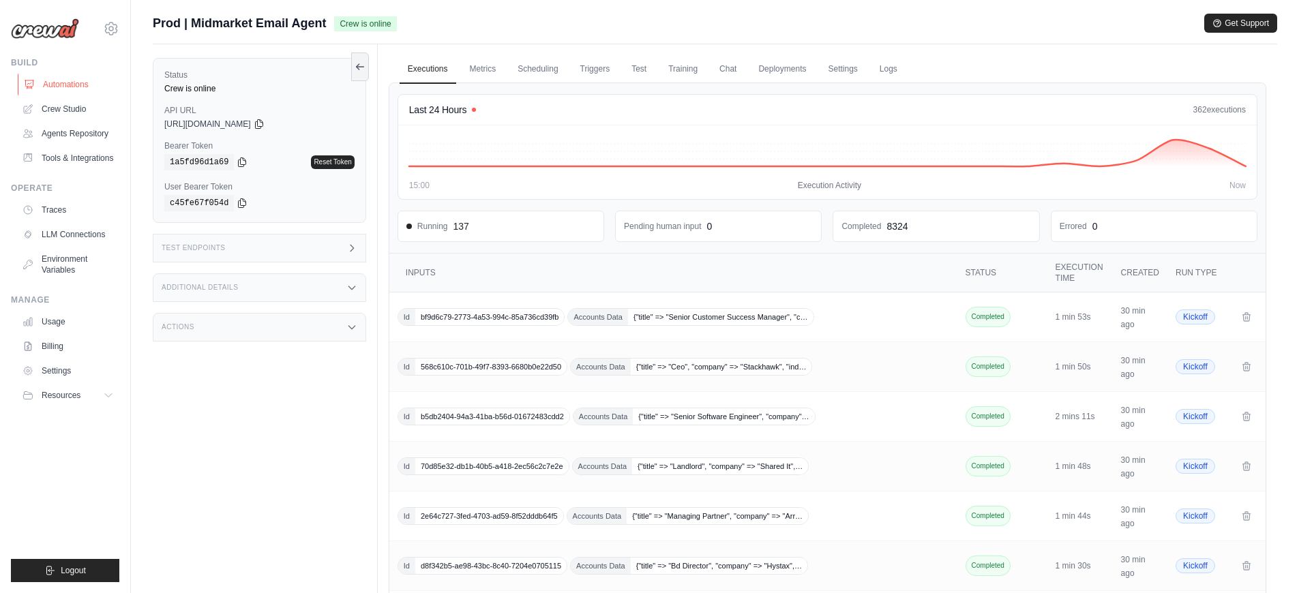
click at [78, 95] on link "Automations" at bounding box center [69, 85] width 103 height 22
